Goal: Communication & Community: Answer question/provide support

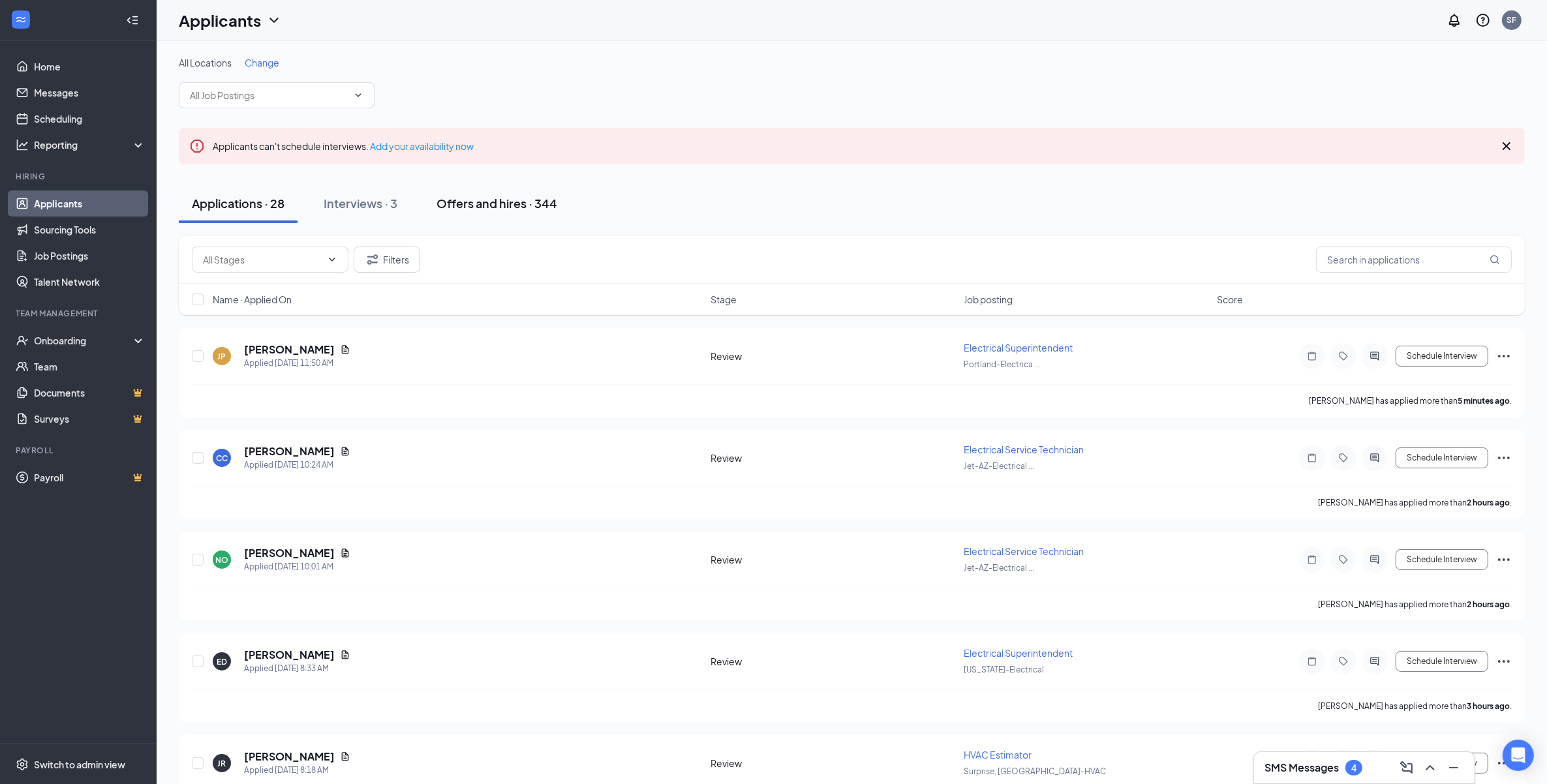
click at [536, 203] on div "Offers and hires · 344" at bounding box center [497, 203] width 121 height 16
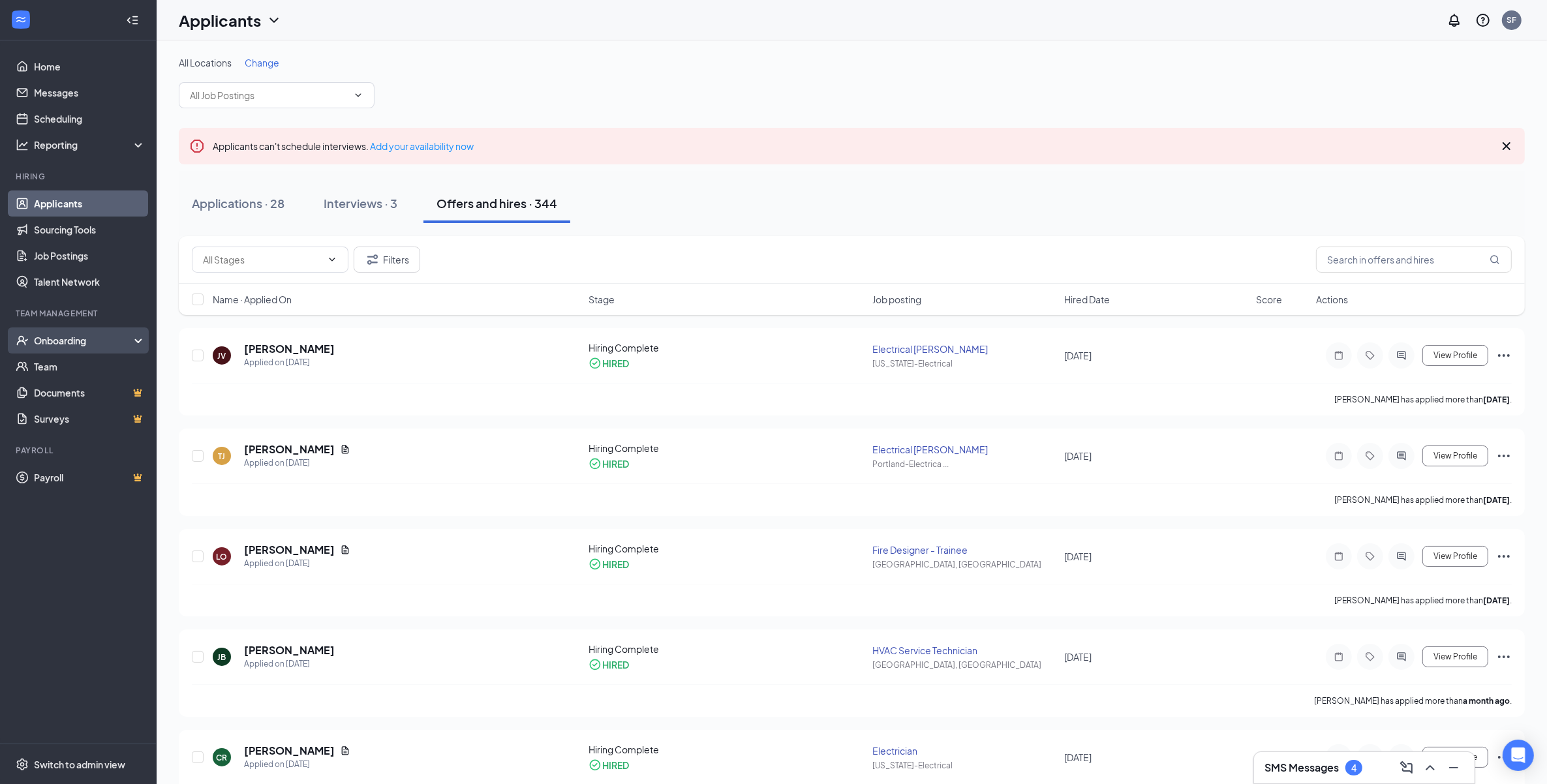
click at [86, 340] on div "Onboarding" at bounding box center [84, 340] width 101 height 13
click at [82, 359] on link "Overview" at bounding box center [90, 366] width 112 height 26
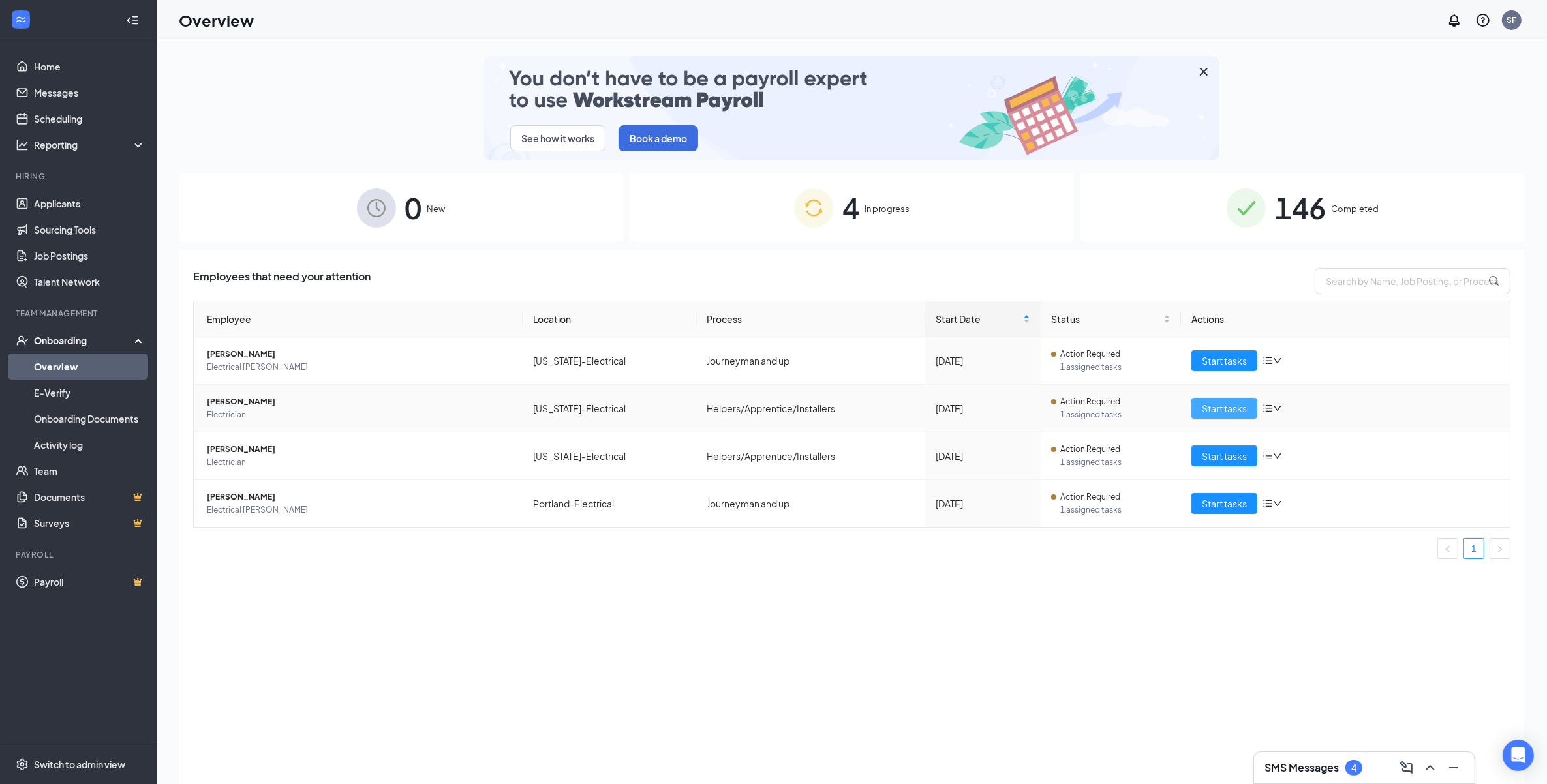
click at [1205, 411] on span "Start tasks" at bounding box center [1224, 408] width 45 height 14
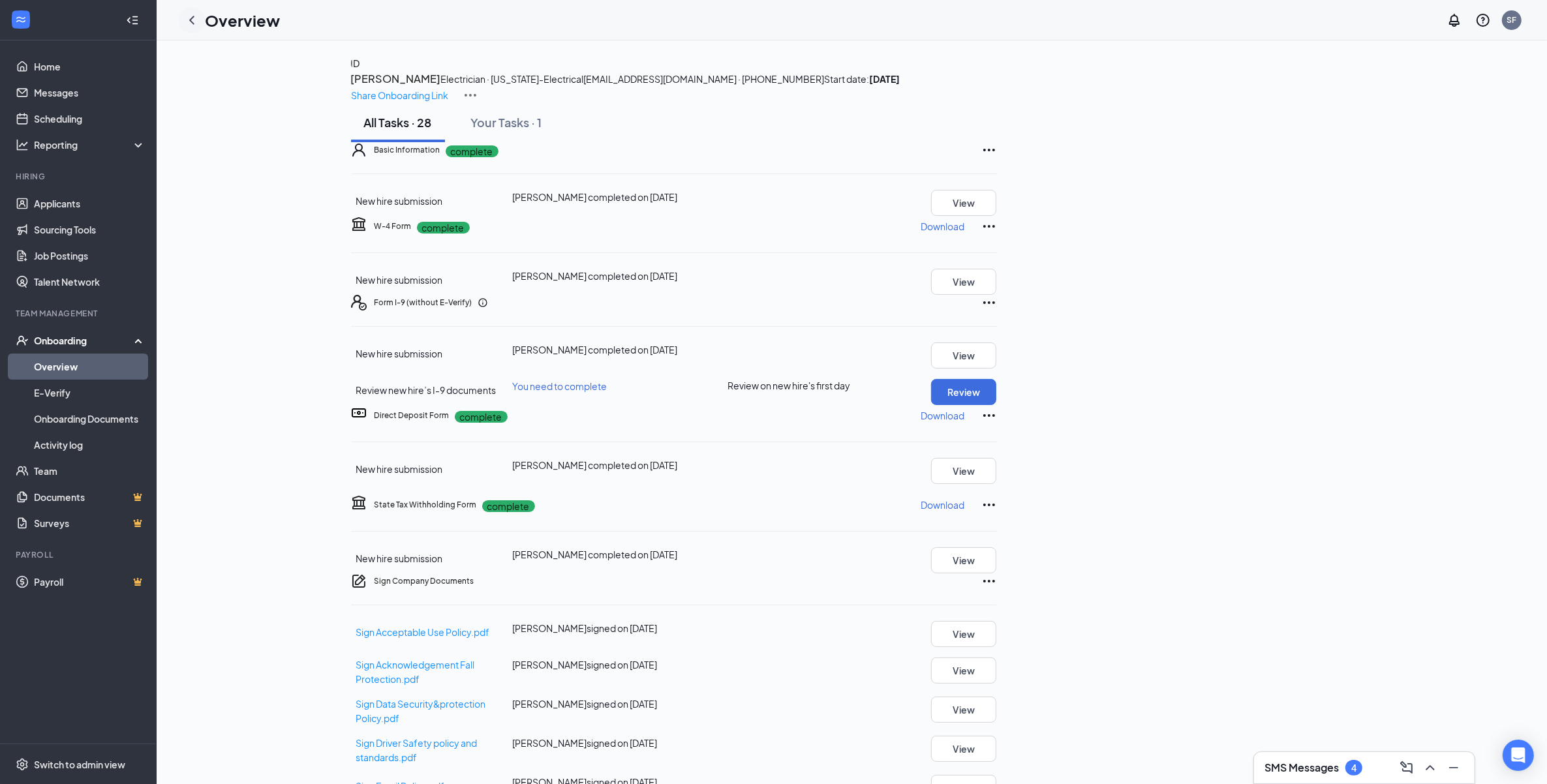
click at [190, 21] on icon "ChevronLeft" at bounding box center [192, 19] width 5 height 9
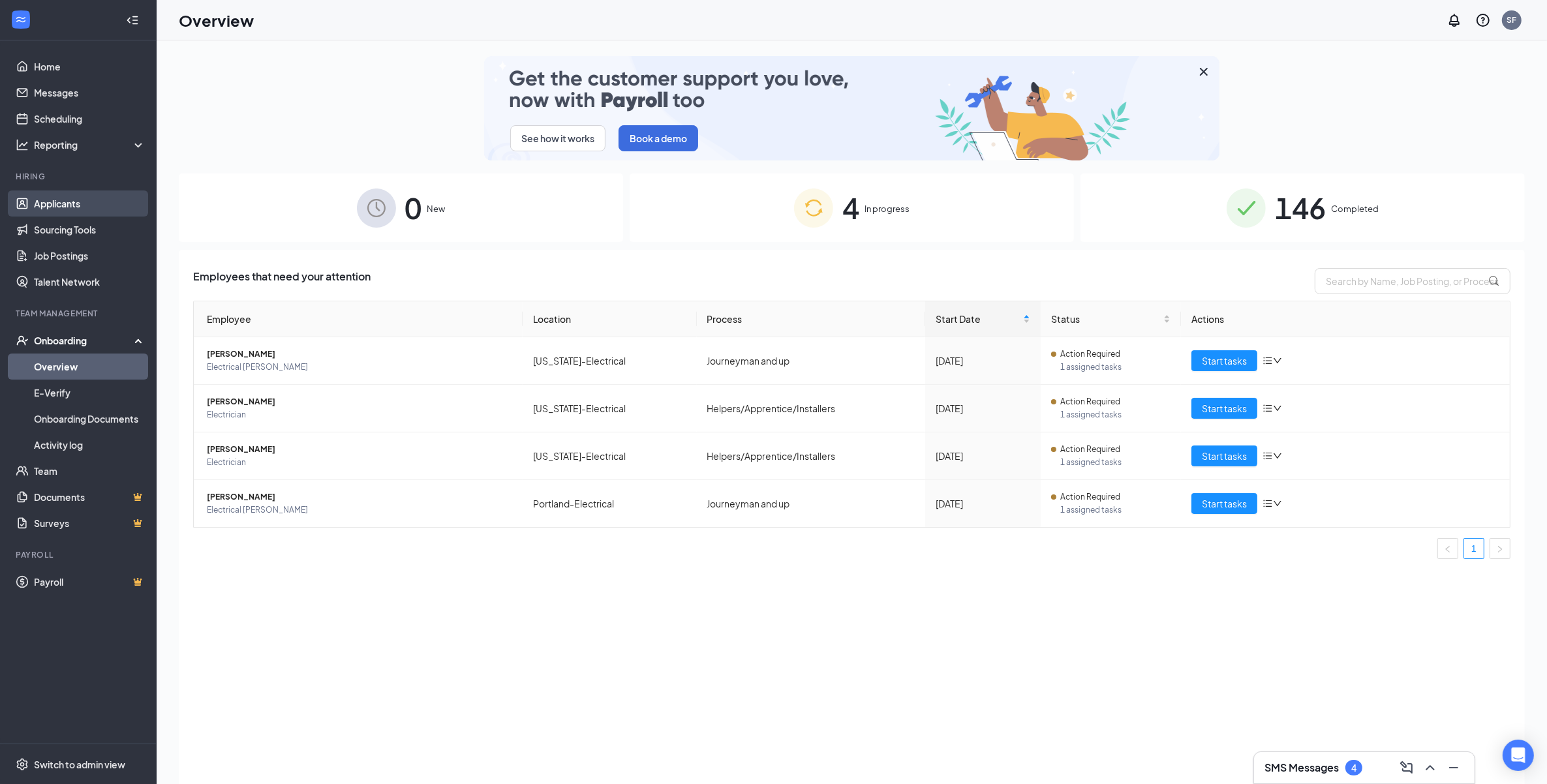
click at [69, 204] on link "Applicants" at bounding box center [90, 203] width 112 height 26
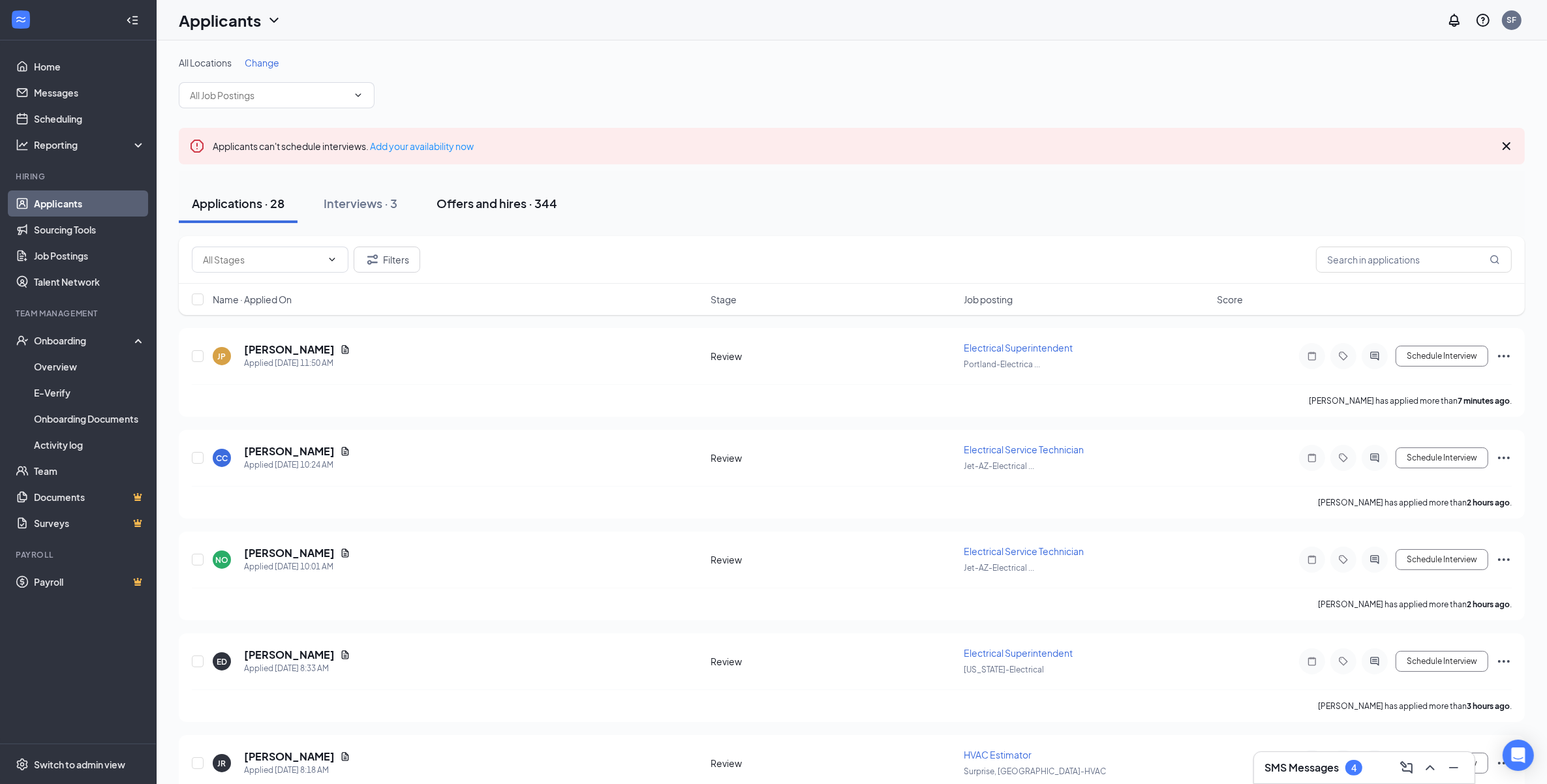
click at [521, 192] on button "Offers and hires · 344" at bounding box center [497, 203] width 147 height 39
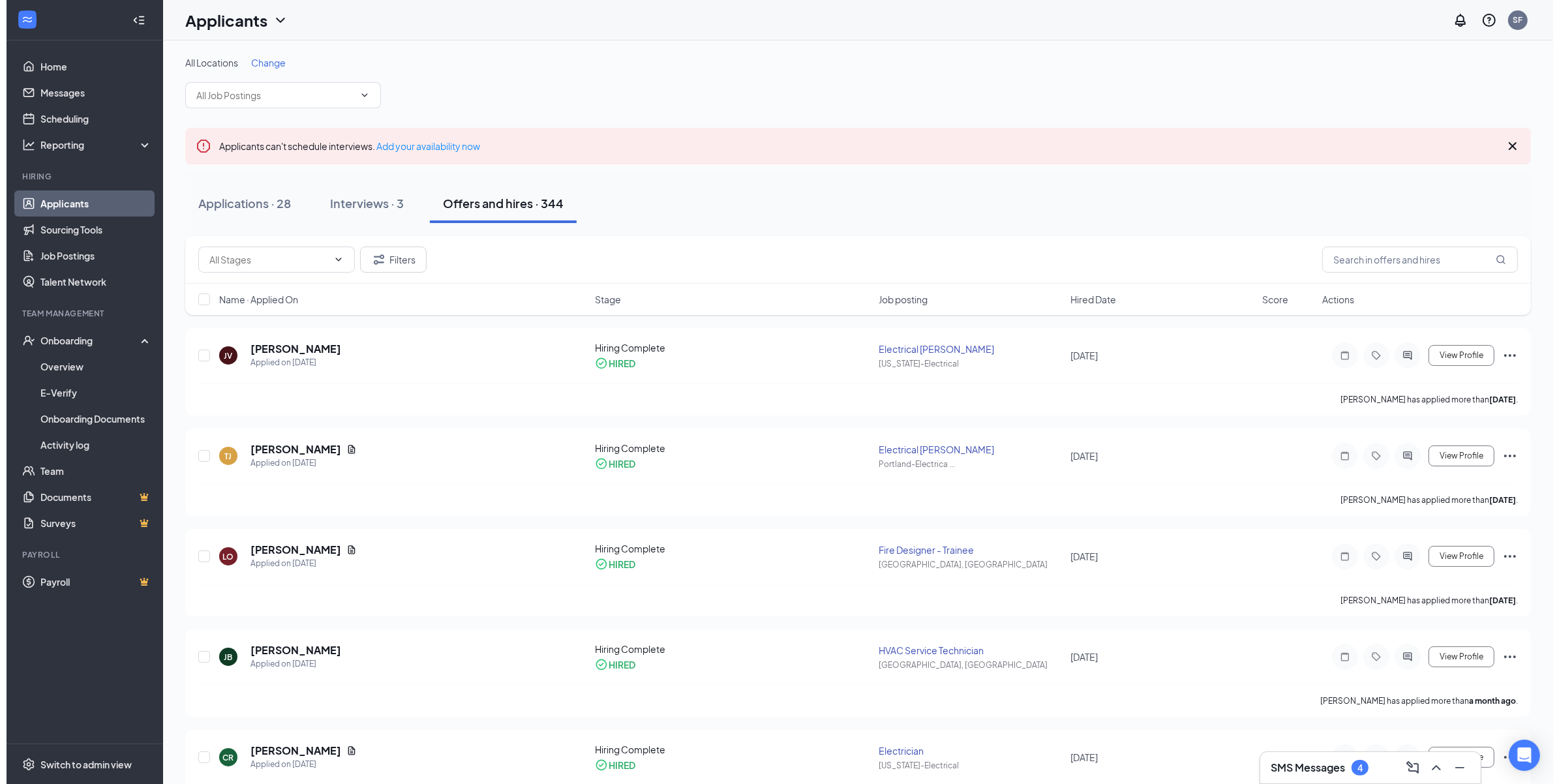
scroll to position [82, 0]
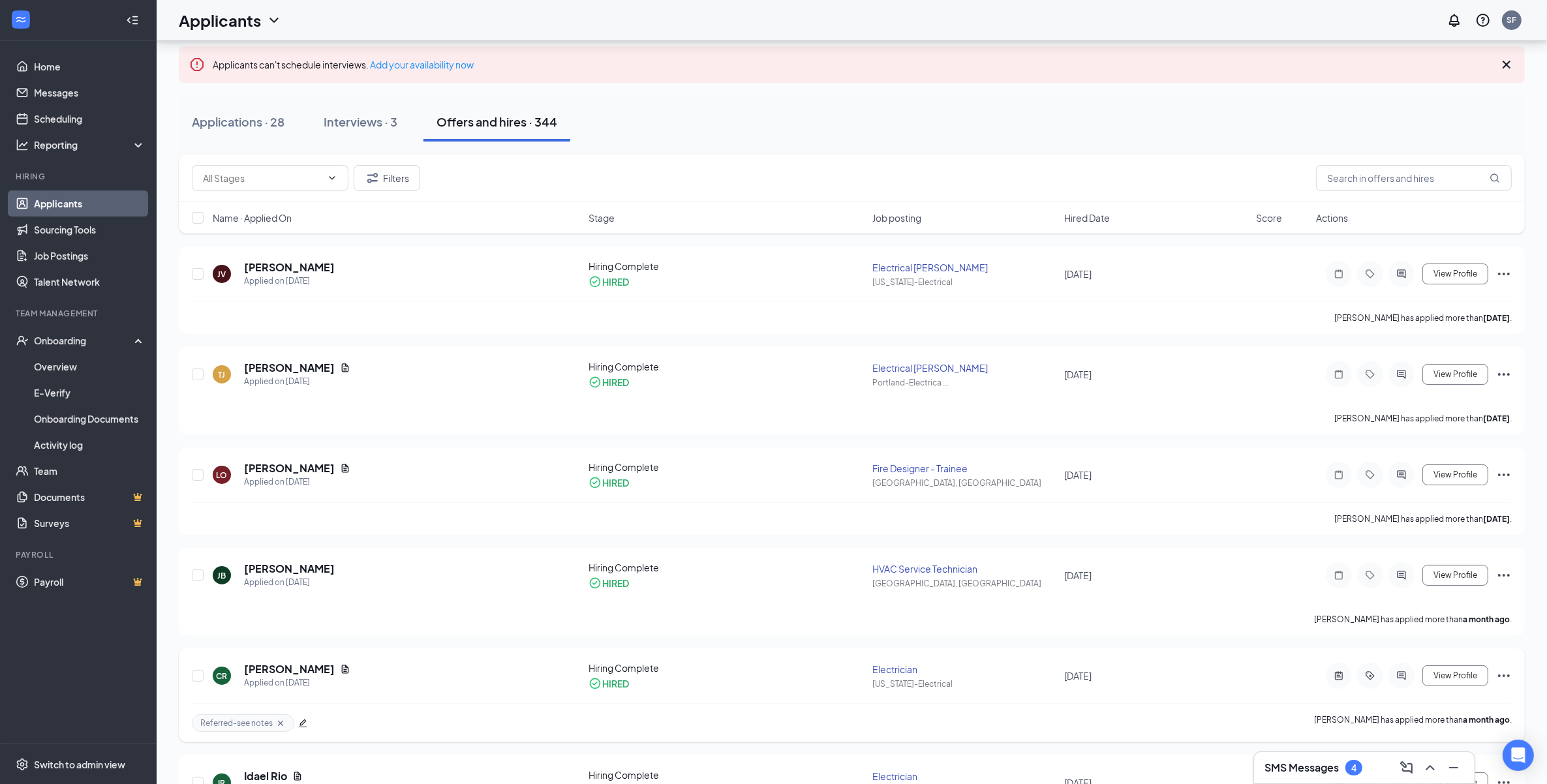
click at [1404, 680] on icon "ActiveChat" at bounding box center [1401, 675] width 16 height 10
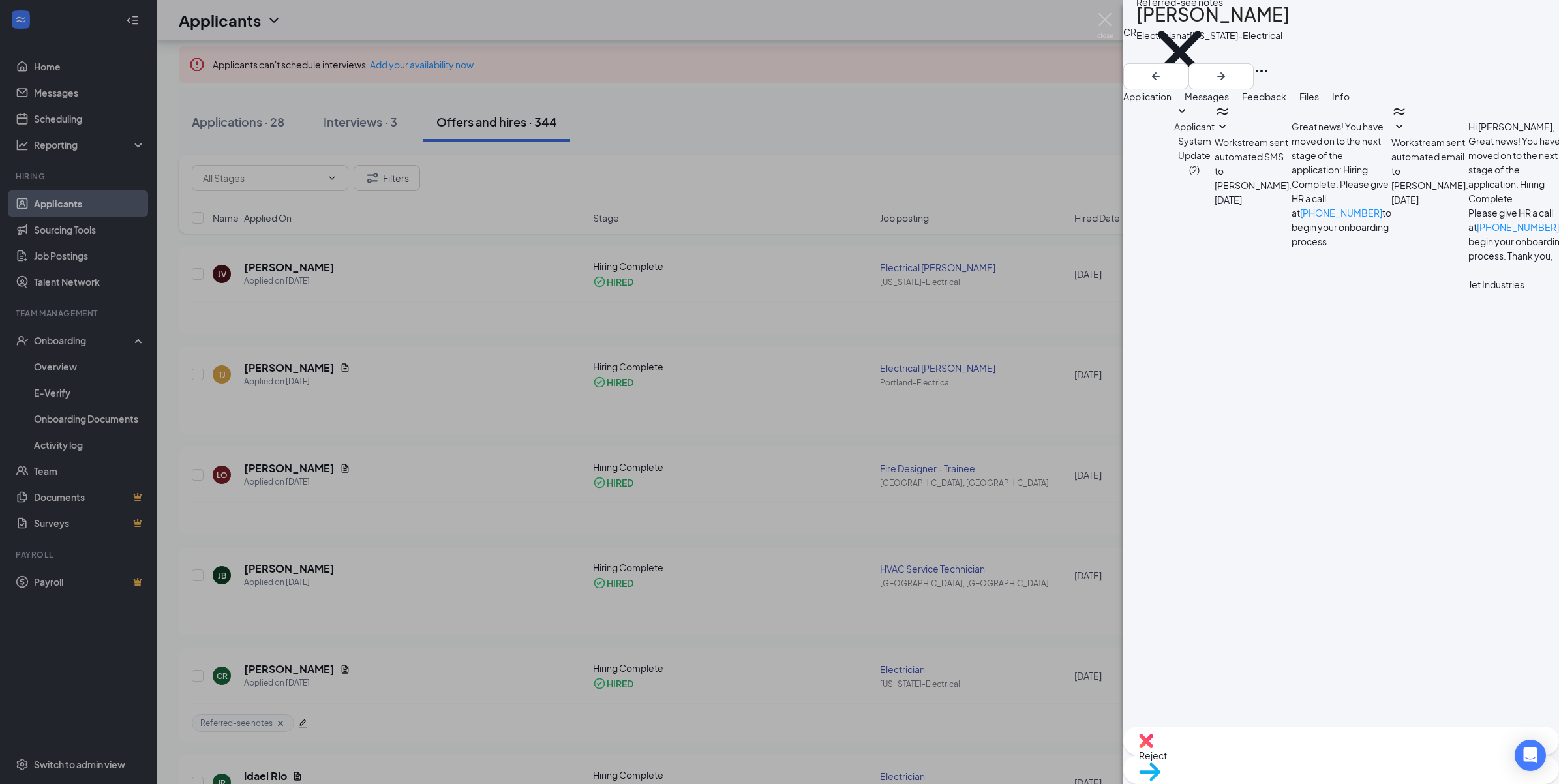
type textarea "Good morning [PERSON_NAME], wanted to give you an update. We are still waiting …"
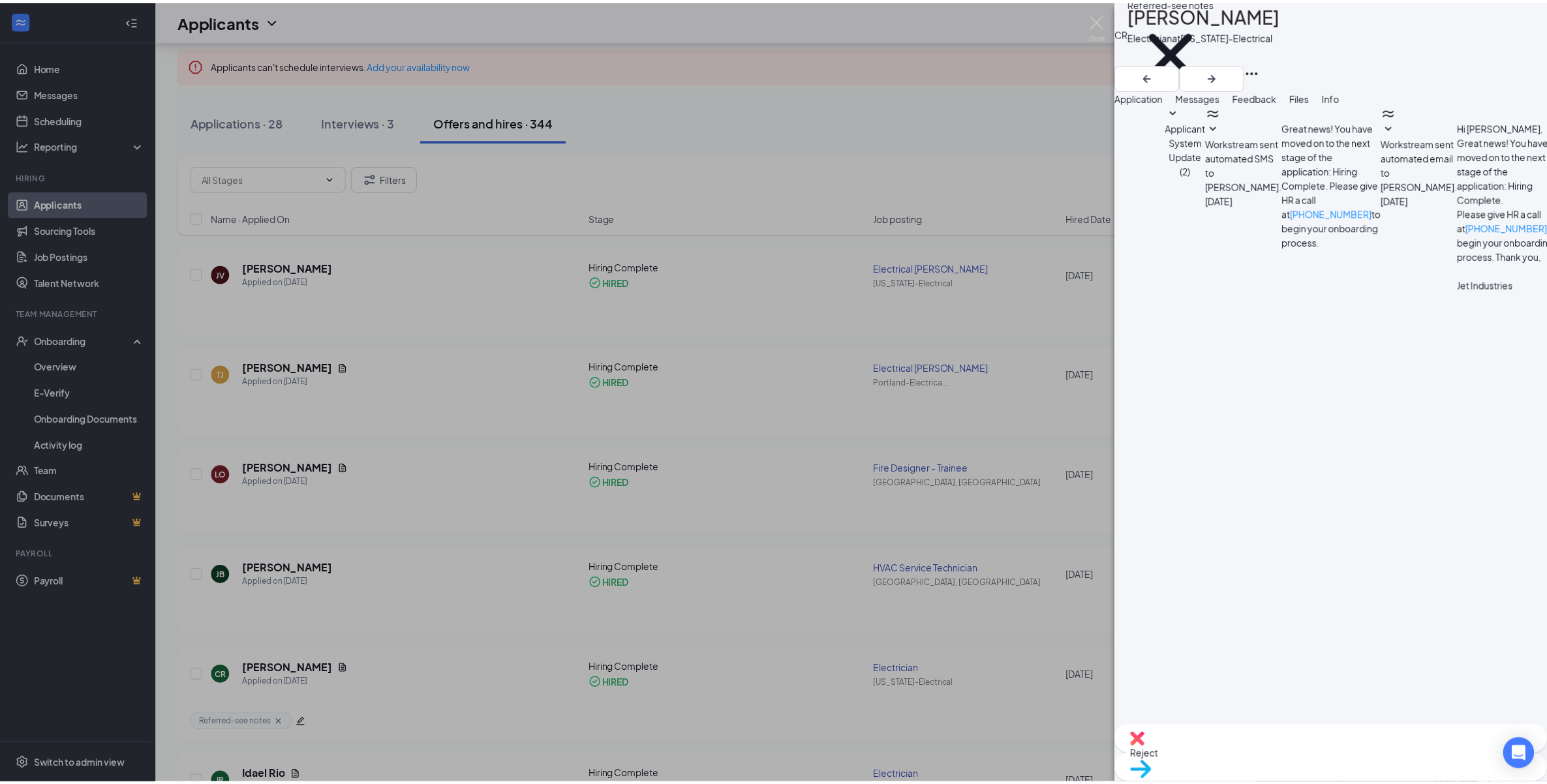
scroll to position [777, 0]
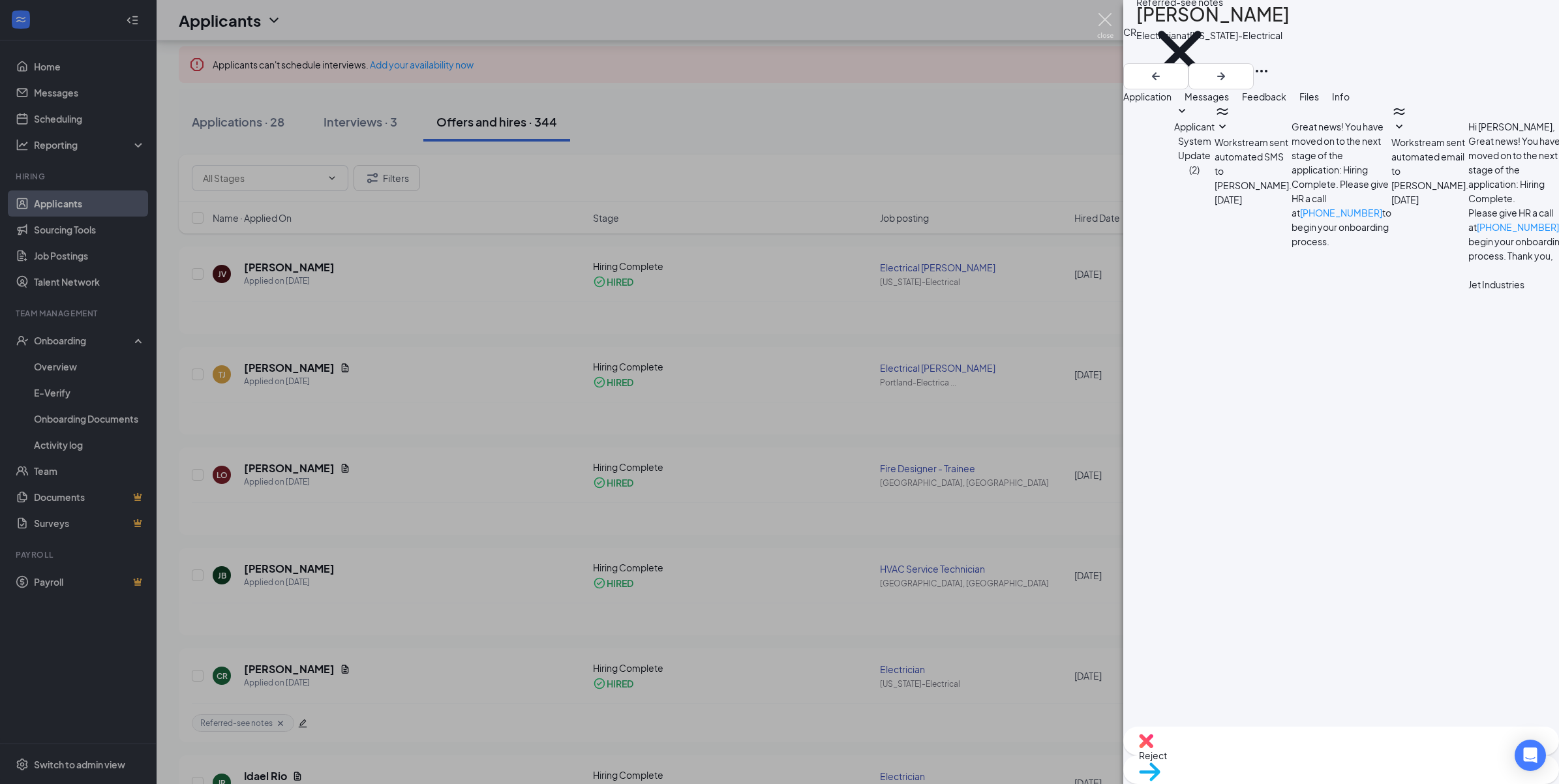
drag, startPoint x: 1108, startPoint y: 25, endPoint x: 101, endPoint y: 210, distance: 1023.9
click at [1108, 25] on img at bounding box center [1105, 26] width 16 height 26
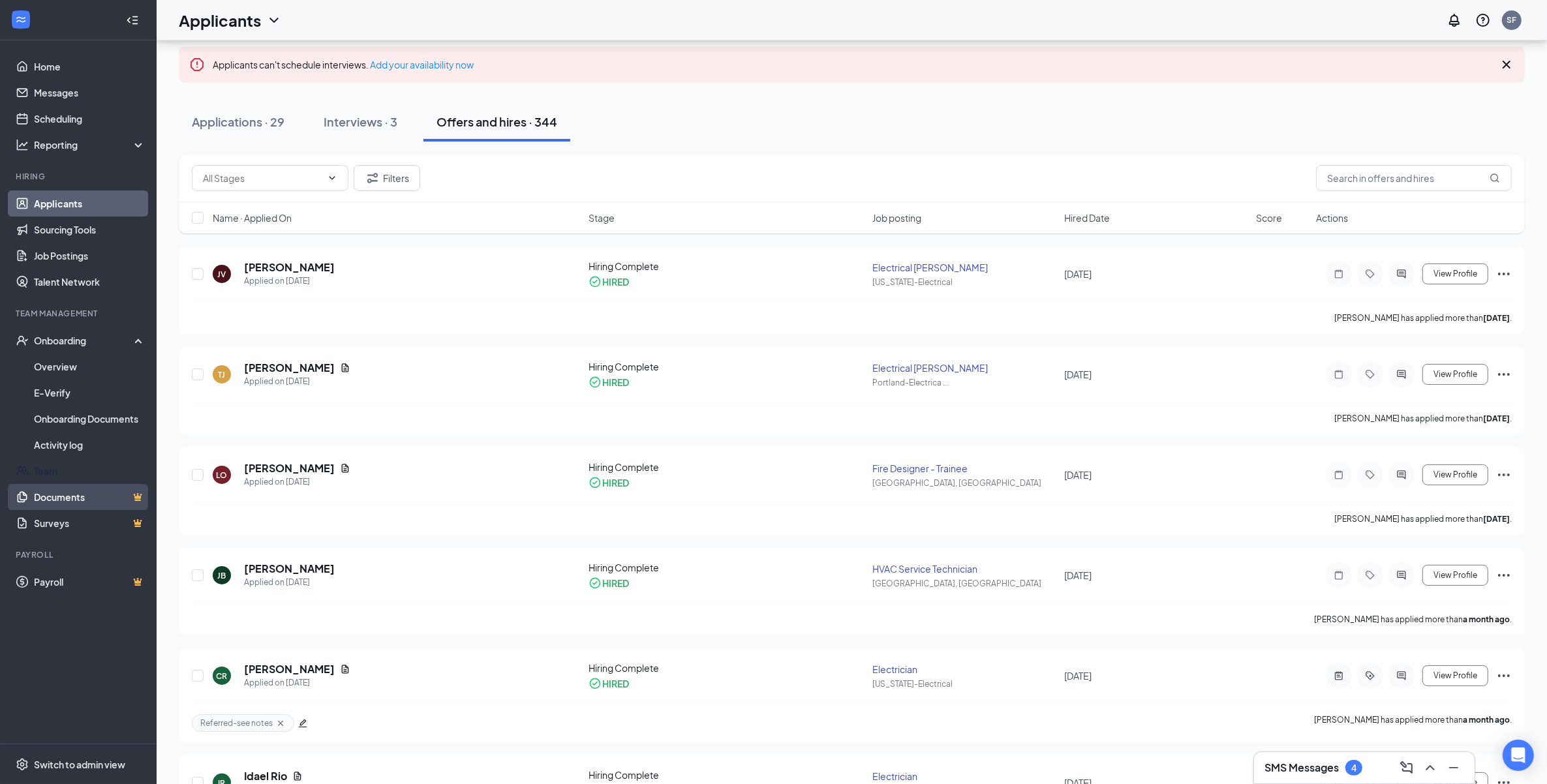
drag, startPoint x: 34, startPoint y: 467, endPoint x: 62, endPoint y: 496, distance: 40.3
click at [34, 467] on link "Team" at bounding box center [90, 470] width 112 height 26
